Goal: Use online tool/utility: Use online tool/utility

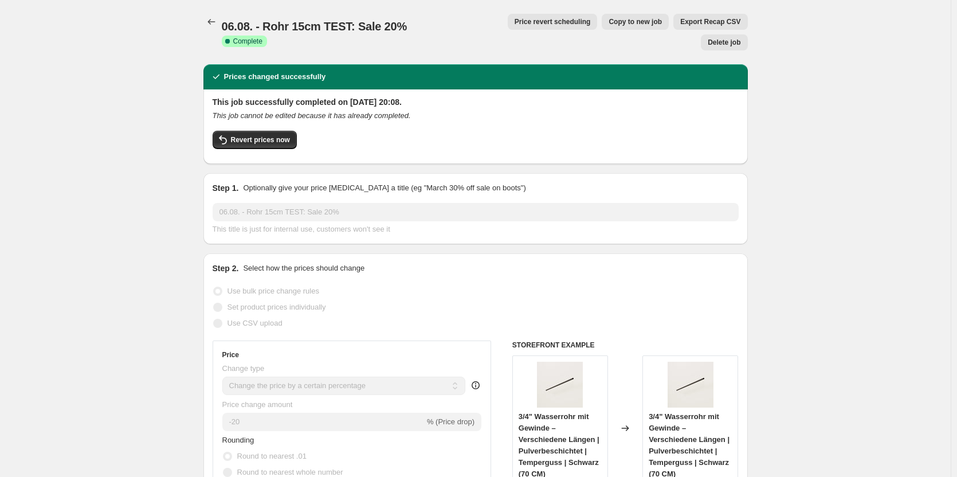
select select "percentage"
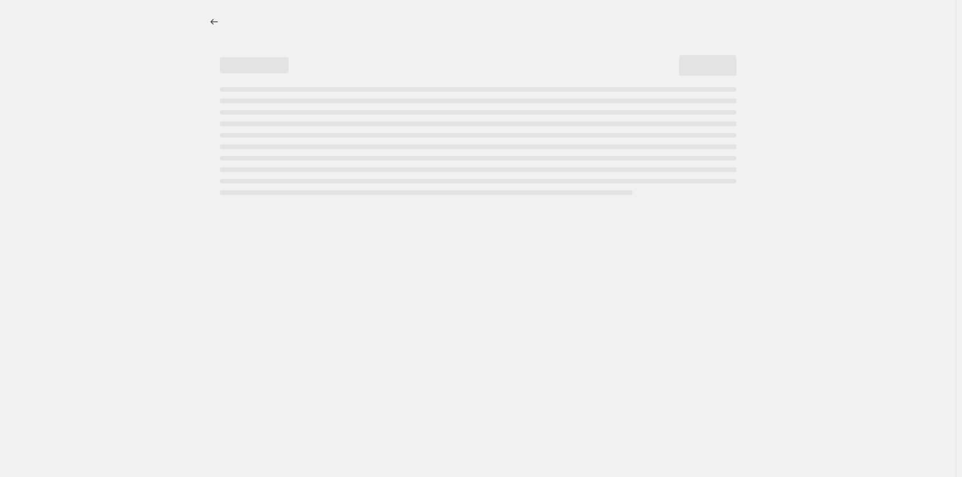
select select "percentage"
